Goal: Information Seeking & Learning: Learn about a topic

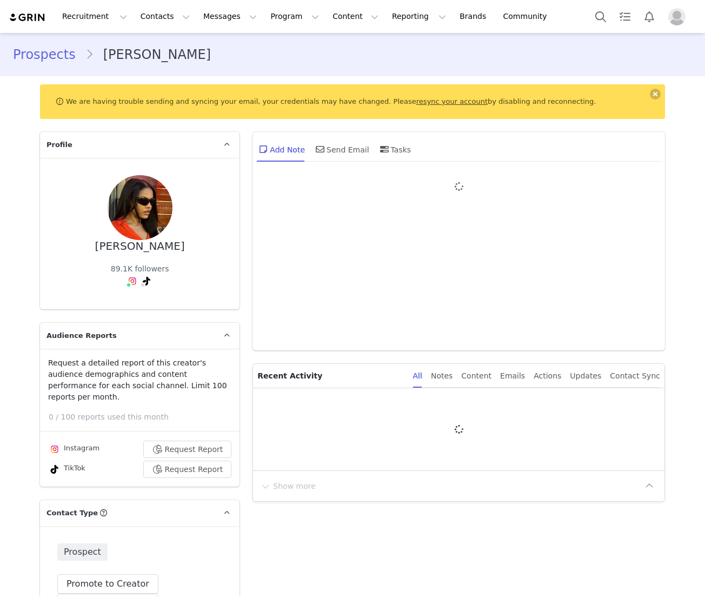
type input "+1 ([GEOGRAPHIC_DATA])"
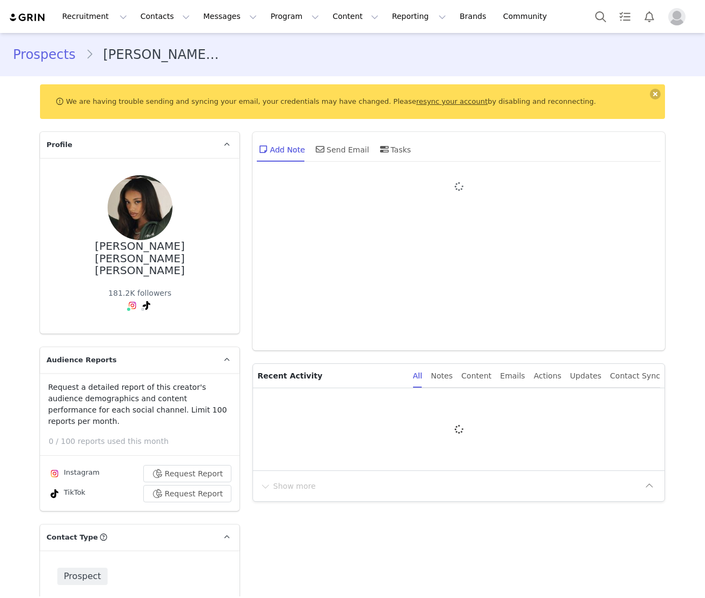
type input "+1 ([GEOGRAPHIC_DATA])"
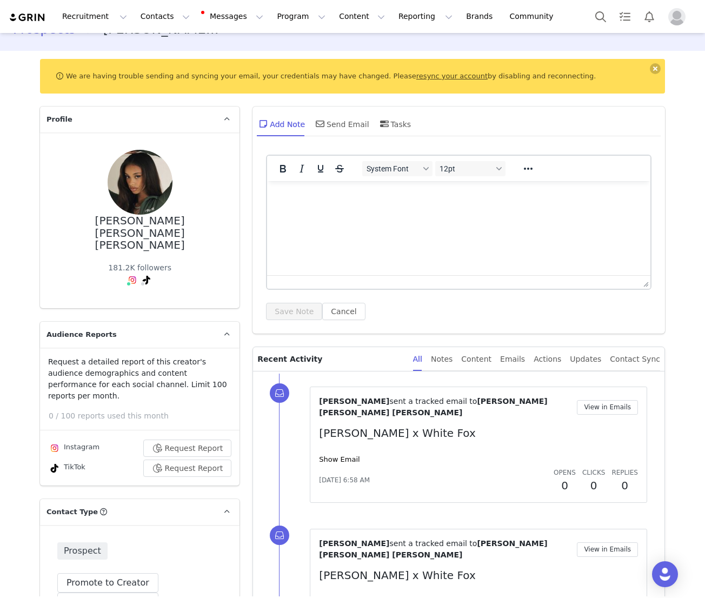
scroll to position [17, 0]
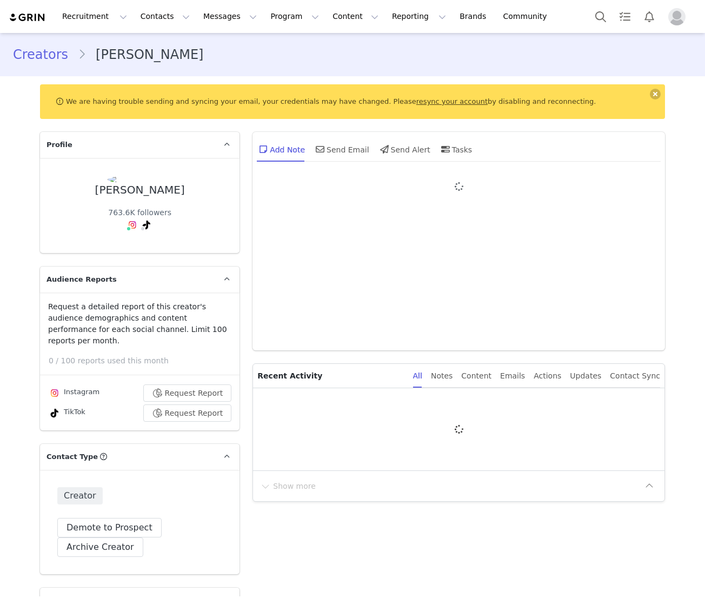
type input "+1 ([GEOGRAPHIC_DATA])"
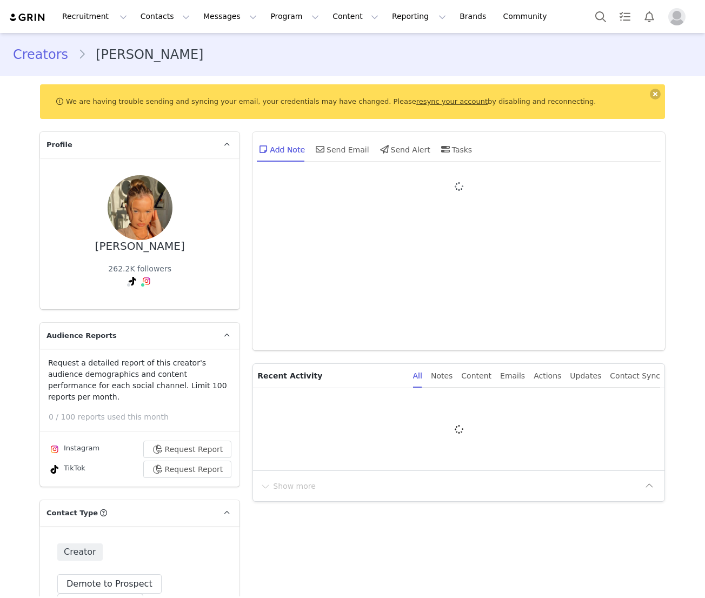
type input "+1 ([GEOGRAPHIC_DATA])"
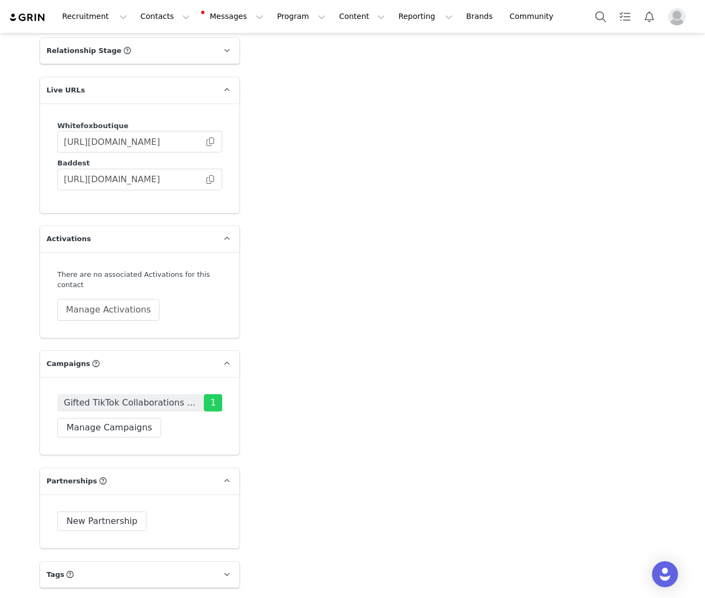
scroll to position [2006, 0]
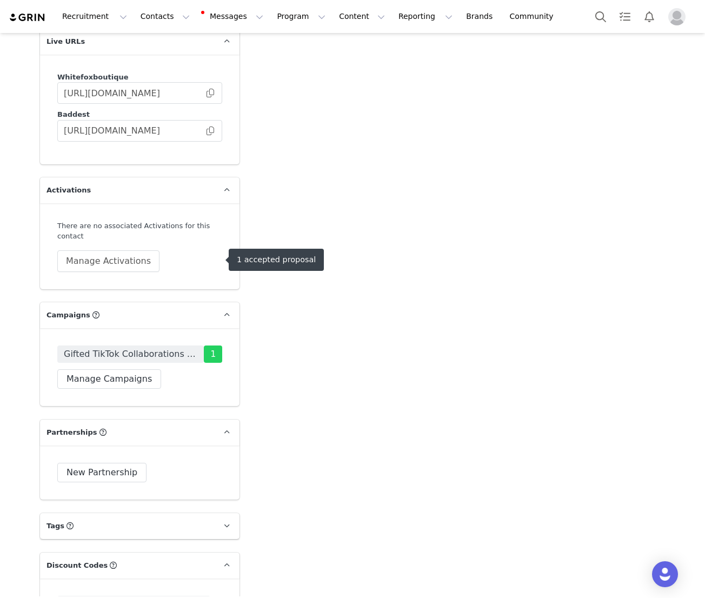
click at [135, 348] on span "Gifted TikTok Collaborations AUS" at bounding box center [130, 354] width 133 height 13
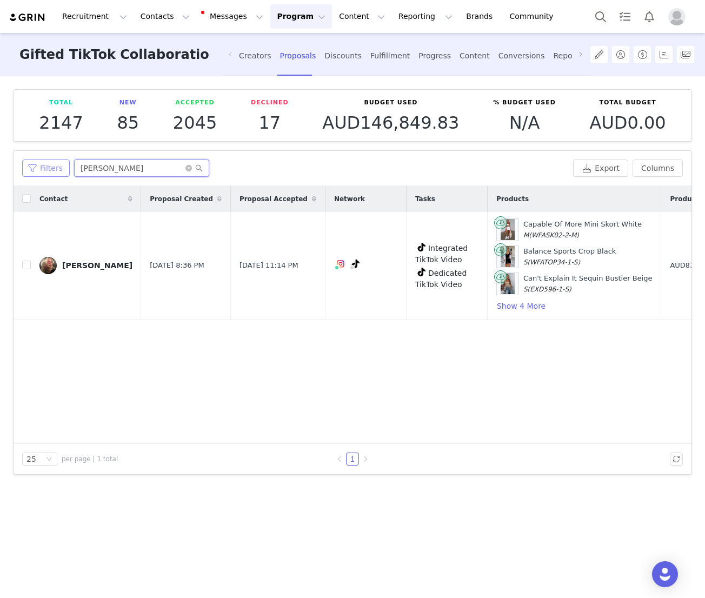
drag, startPoint x: 126, startPoint y: 165, endPoint x: 40, endPoint y: 165, distance: 86.5
click at [40, 165] on div "Filters holly may" at bounding box center [295, 167] width 546 height 17
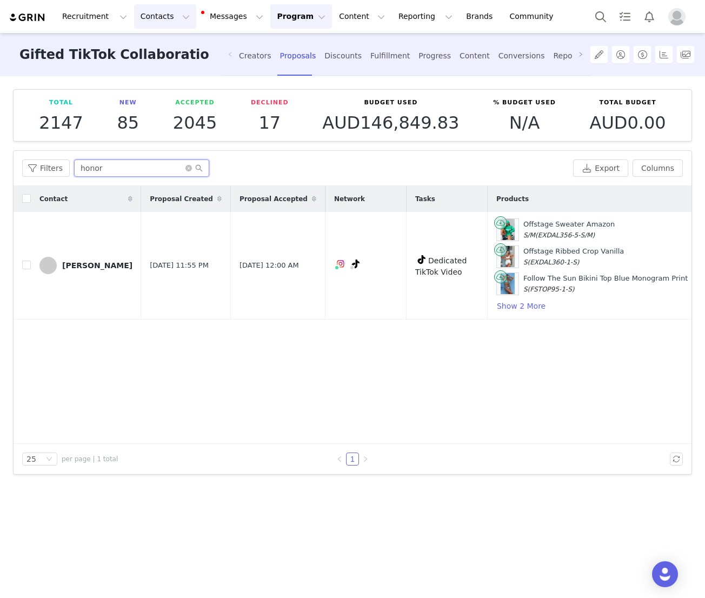
type input "honor"
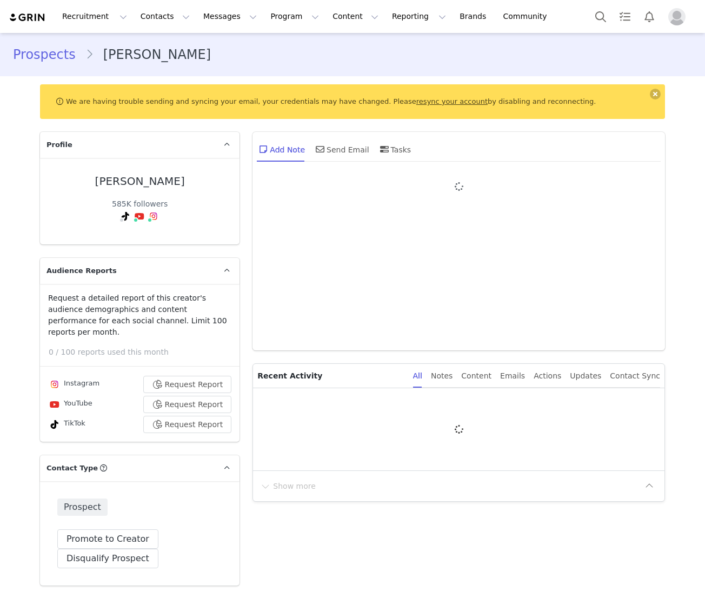
type input "+1 ([GEOGRAPHIC_DATA])"
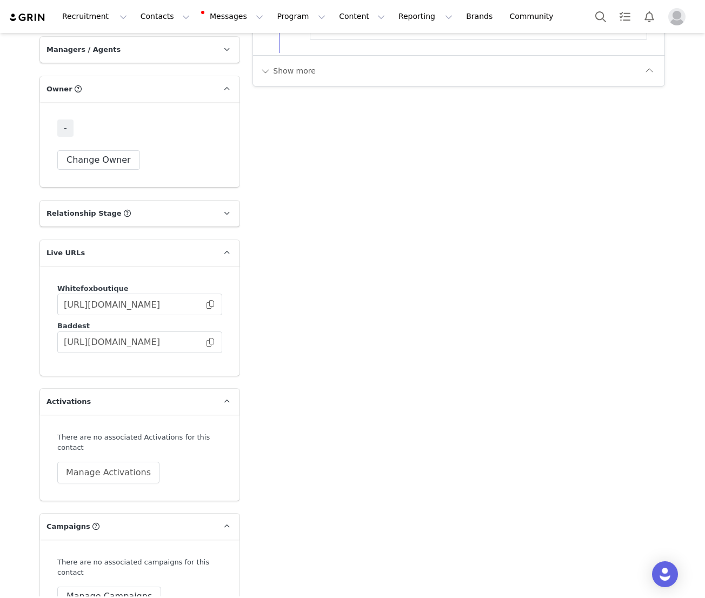
scroll to position [1662, 0]
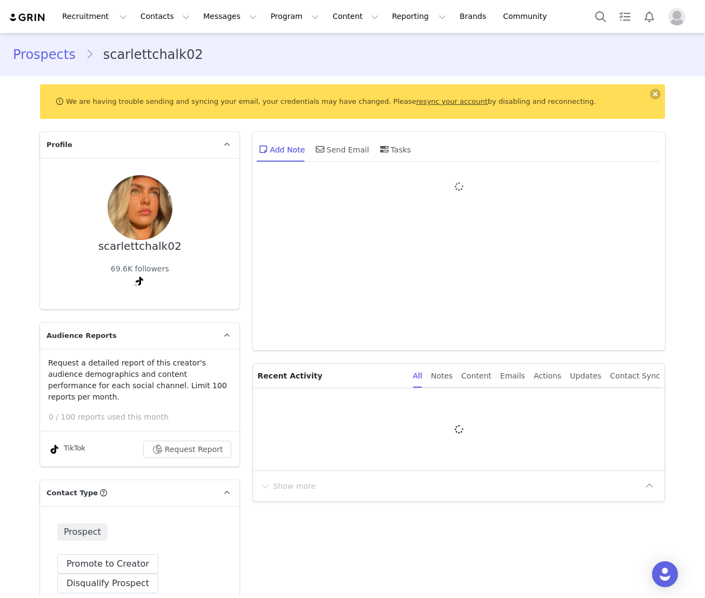
type input "+1 ([GEOGRAPHIC_DATA])"
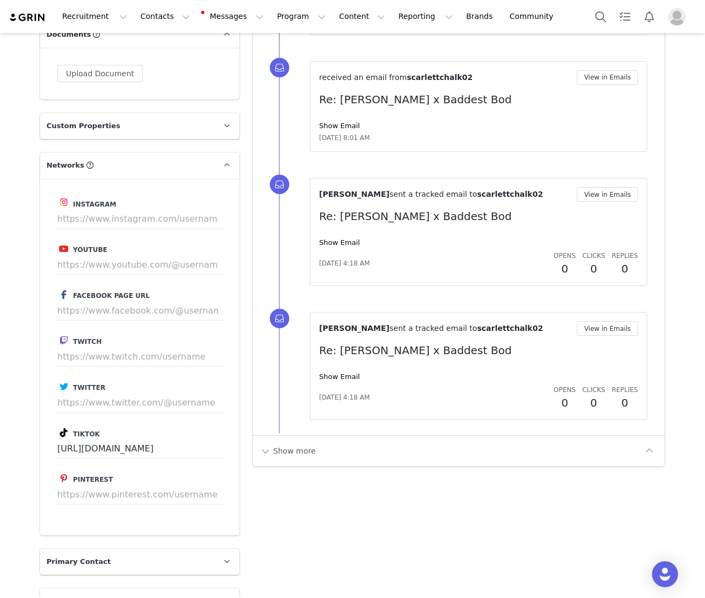
scroll to position [745, 0]
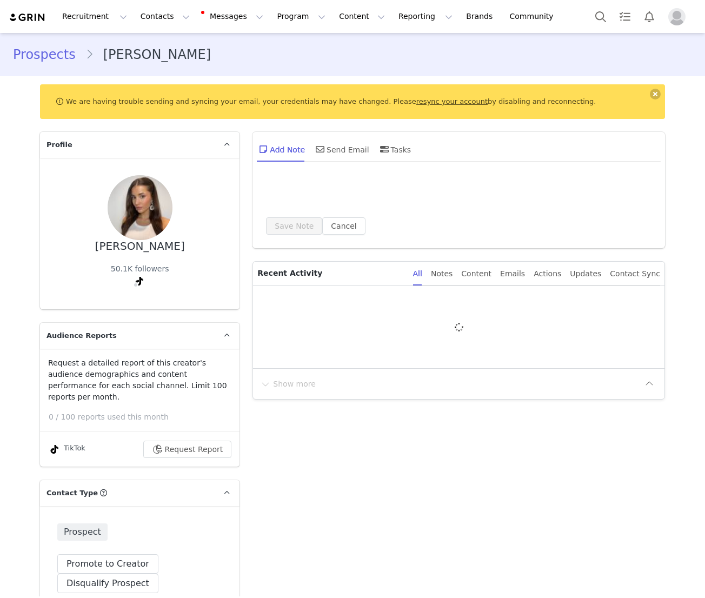
type input "+1 ([GEOGRAPHIC_DATA])"
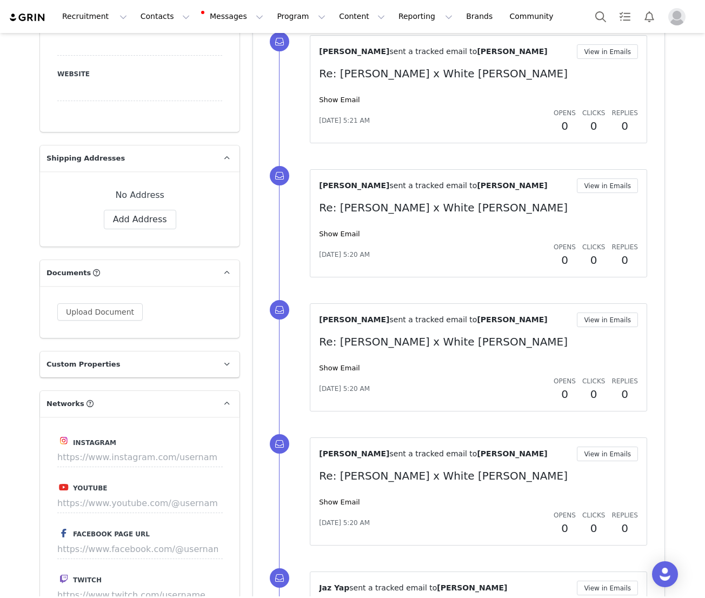
scroll to position [593, 0]
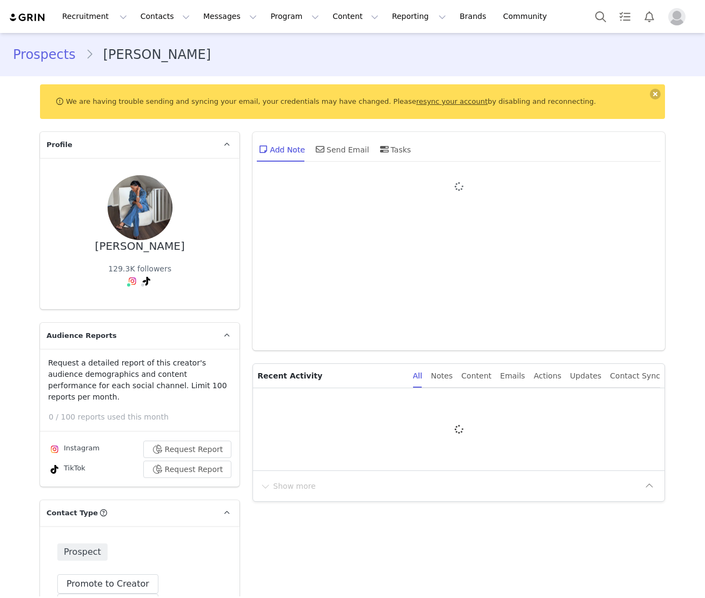
type input "+1 ([GEOGRAPHIC_DATA])"
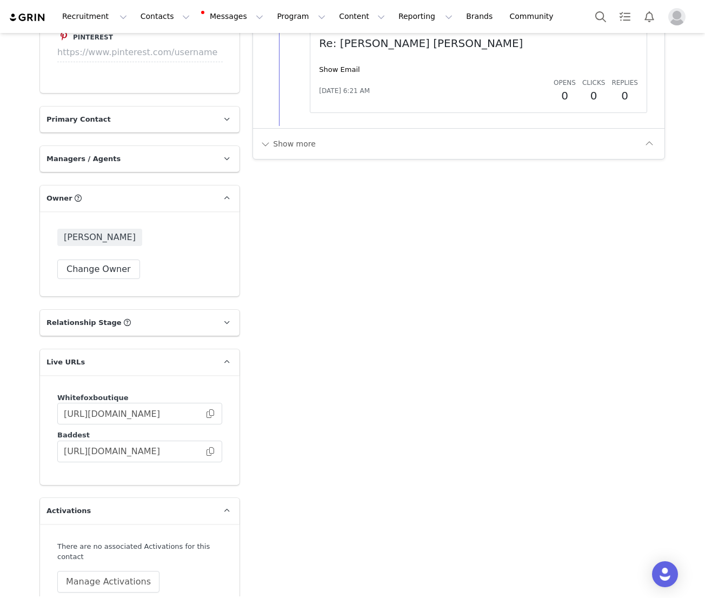
scroll to position [1614, 0]
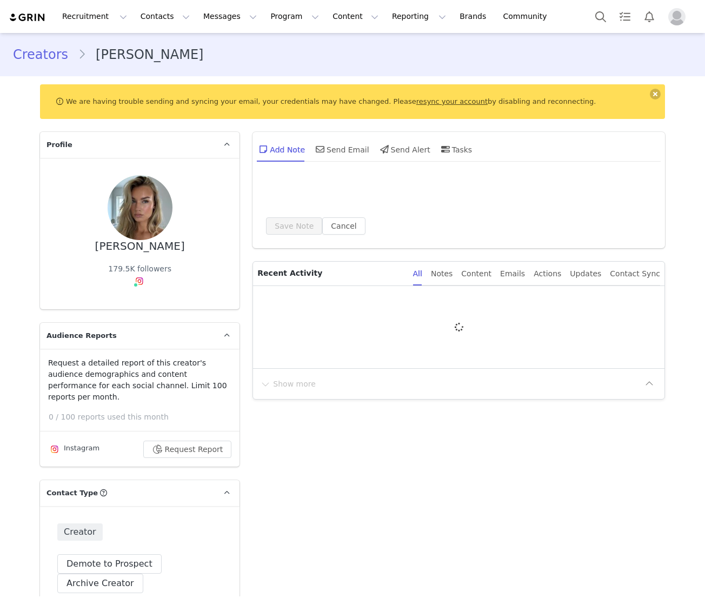
type input "+1 ([GEOGRAPHIC_DATA])"
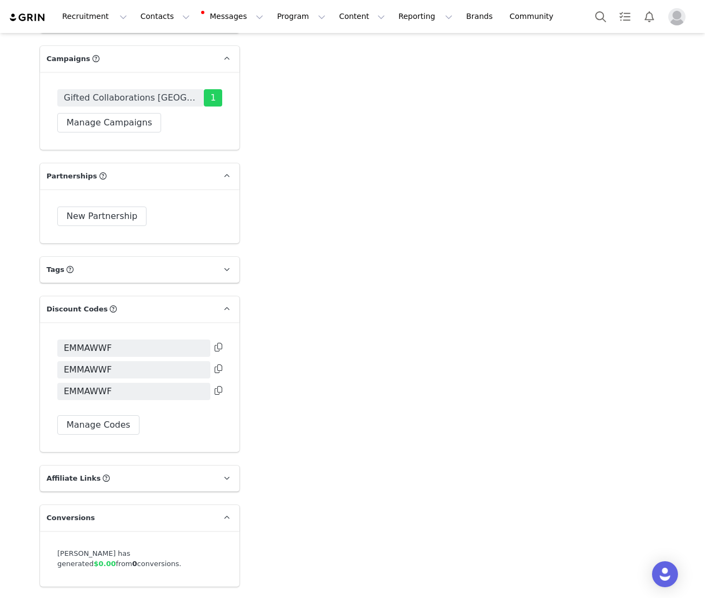
scroll to position [2228, 0]
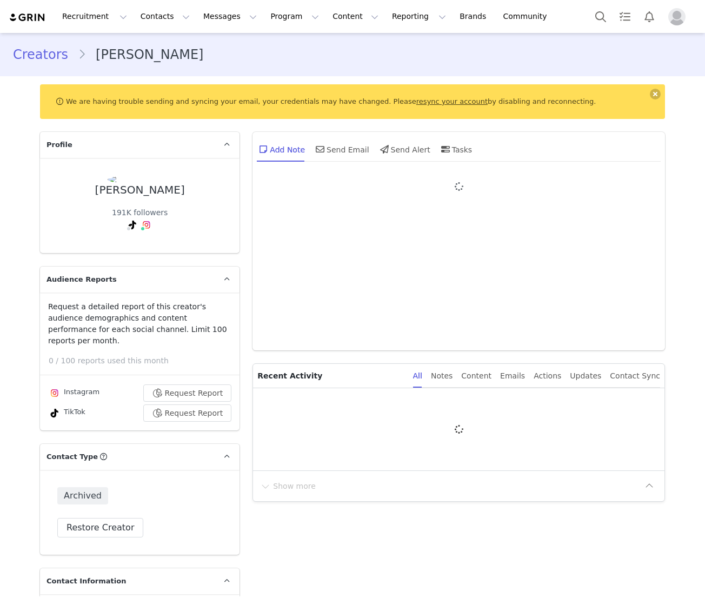
type input "+1 ([GEOGRAPHIC_DATA])"
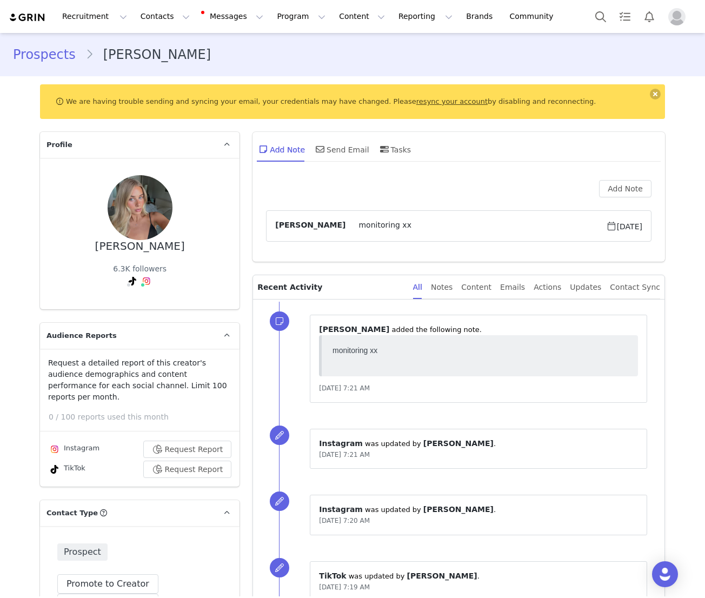
scroll to position [17, 0]
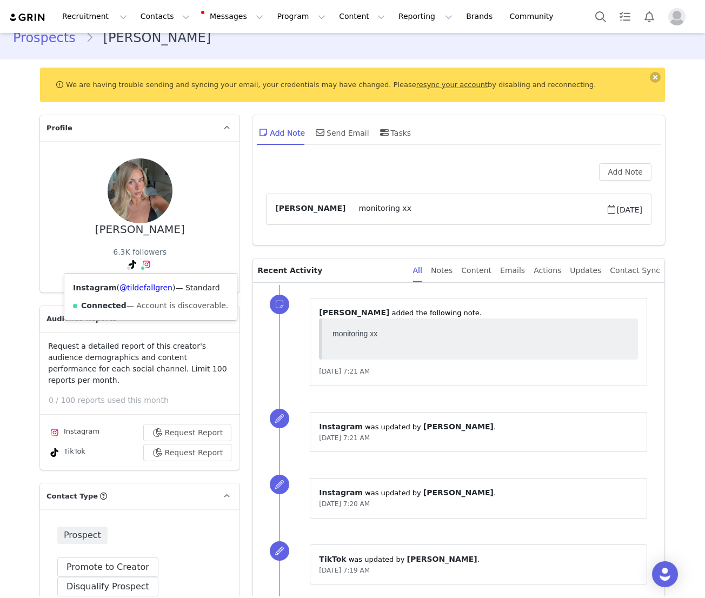
click at [146, 268] on span at bounding box center [146, 264] width 13 height 13
click at [146, 282] on div "Instagram ( @tildefallgren ) — Standard Connected — Account is discoverable." at bounding box center [150, 296] width 172 height 46
click at [146, 287] on link "@tildefallgren" at bounding box center [145, 287] width 53 height 9
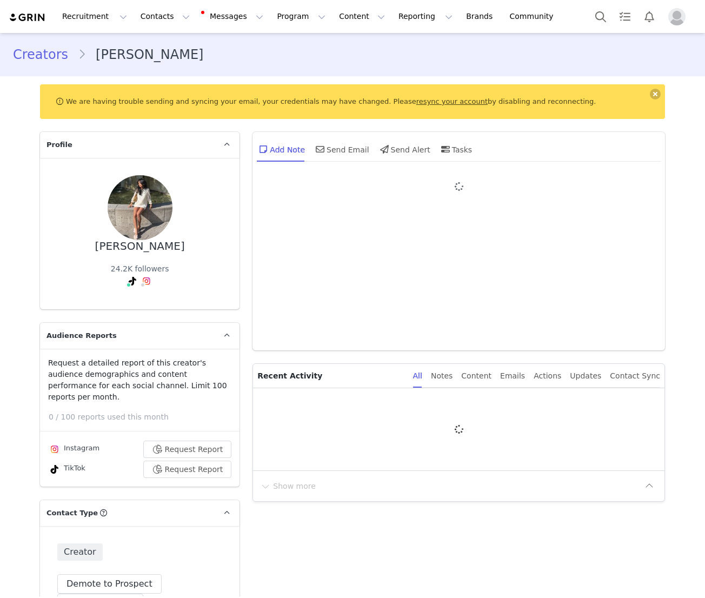
type input "+47 ([GEOGRAPHIC_DATA])"
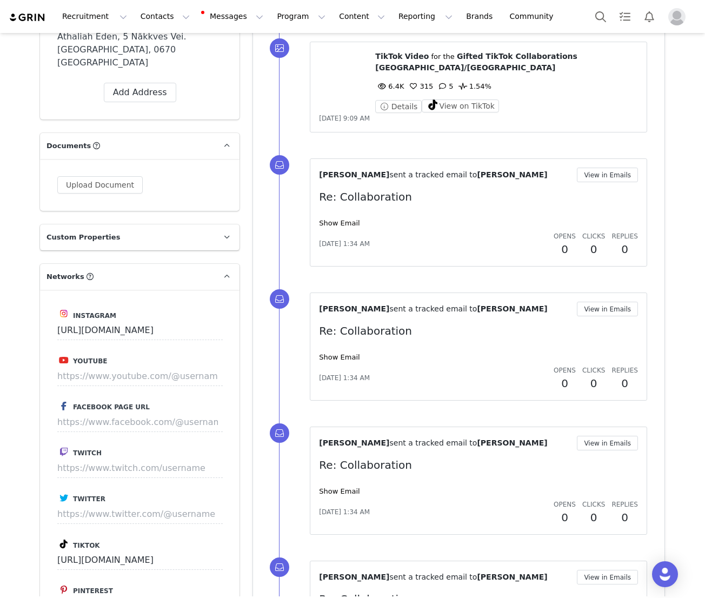
scroll to position [600, 0]
